Goal: Task Accomplishment & Management: Complete application form

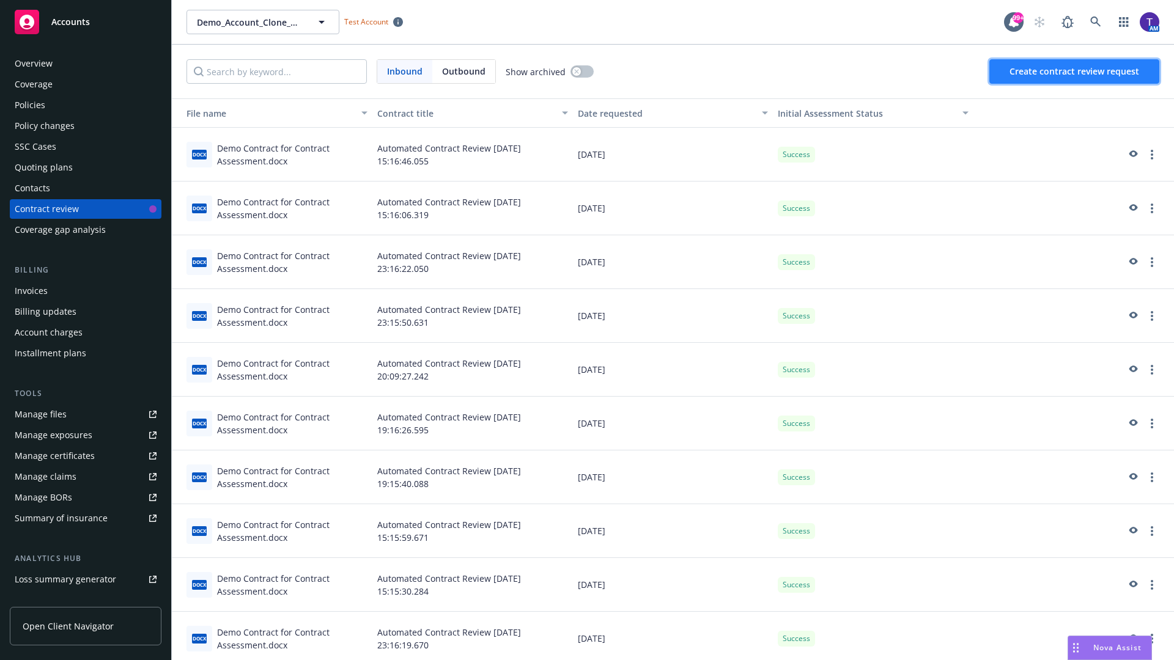
click at [1075, 72] on span "Create contract review request" at bounding box center [1074, 71] width 130 height 12
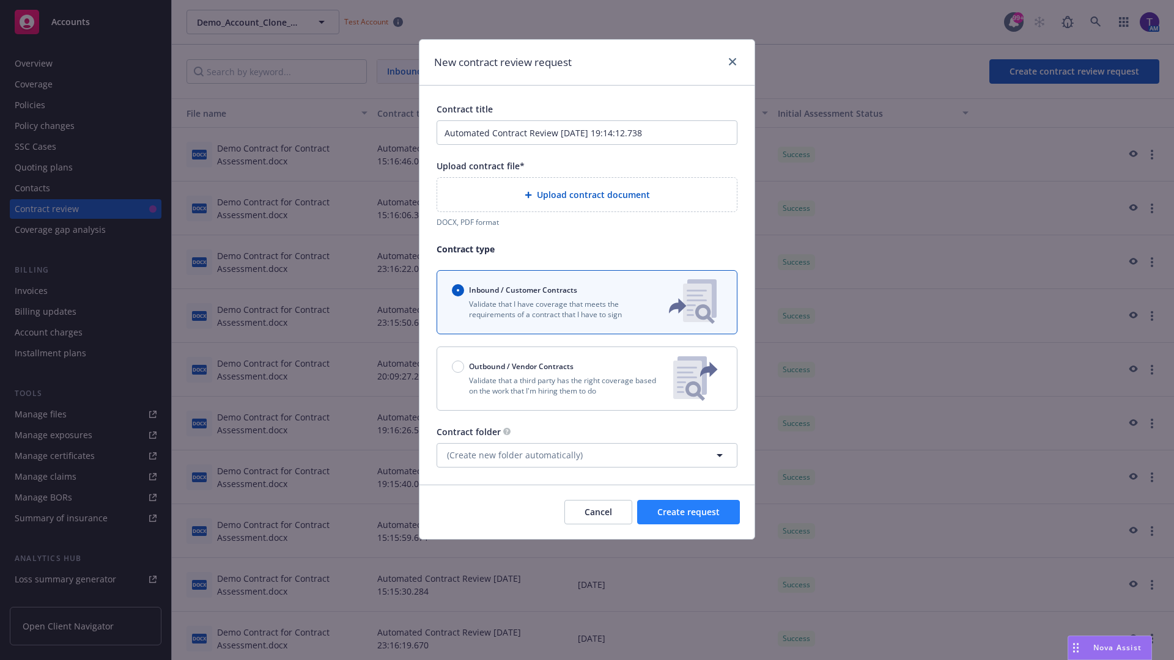
type input "Automated Contract Review 08-12-2025 19:14:12.738"
click at [587, 378] on p "Validate that a third party has the right coverage based on the work that I'm h…" at bounding box center [558, 385] width 212 height 21
radio input "false"
radio input "true"
click at [688, 518] on span "Create request" at bounding box center [688, 512] width 62 height 12
